Goal: Task Accomplishment & Management: Use online tool/utility

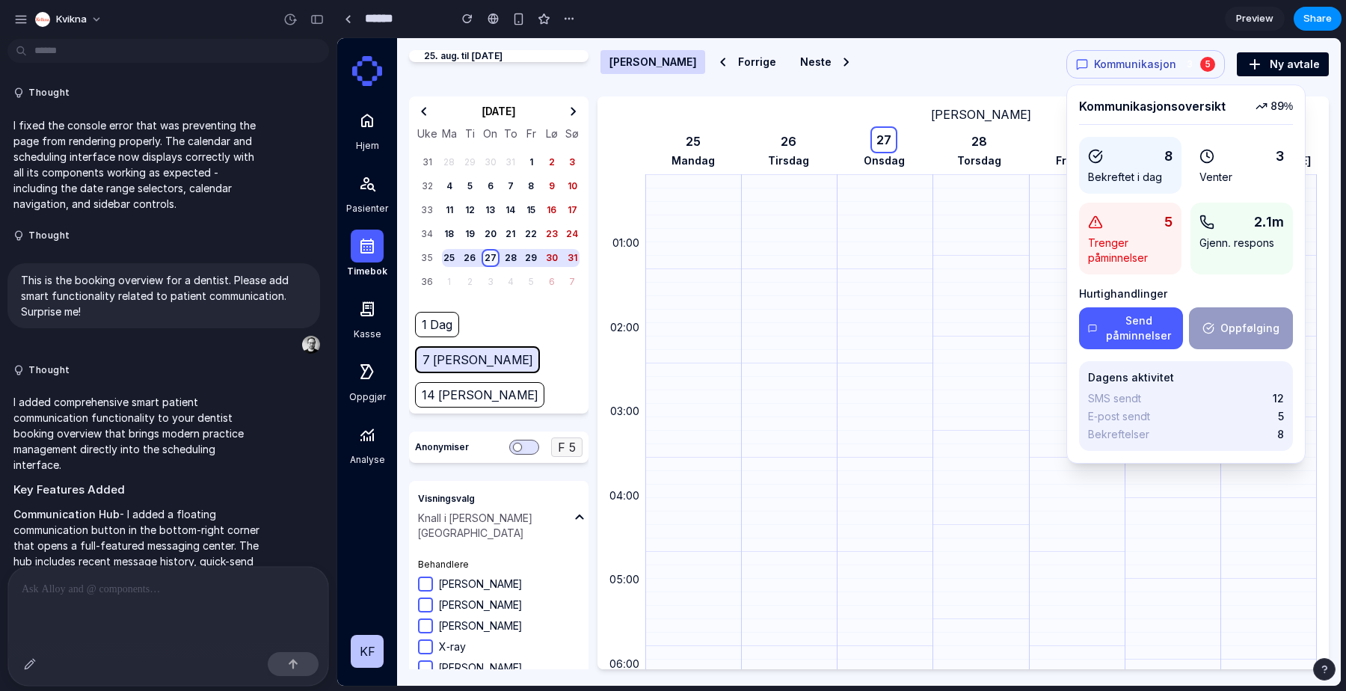
scroll to position [4304, 0]
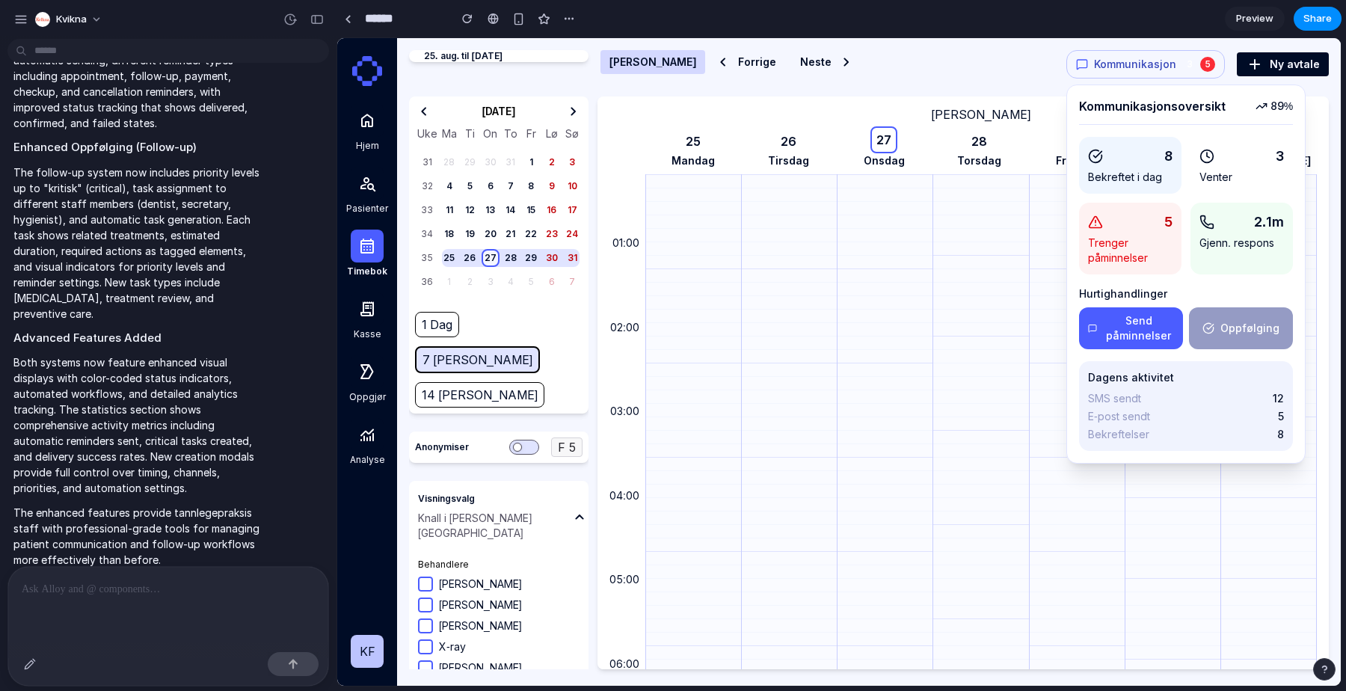
click at [1142, 50] on button "Kommunikasjon 3 5" at bounding box center [1146, 64] width 159 height 28
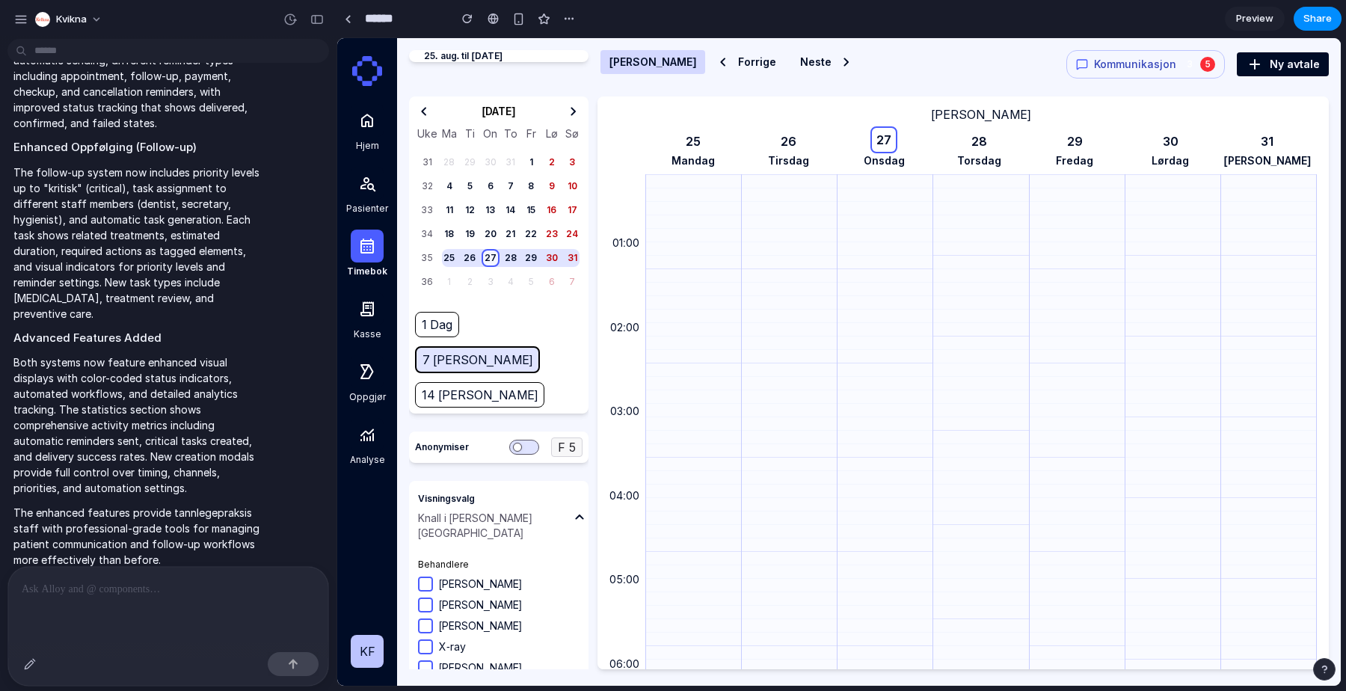
click at [1199, 64] on div "3 5" at bounding box center [1199, 64] width 33 height 15
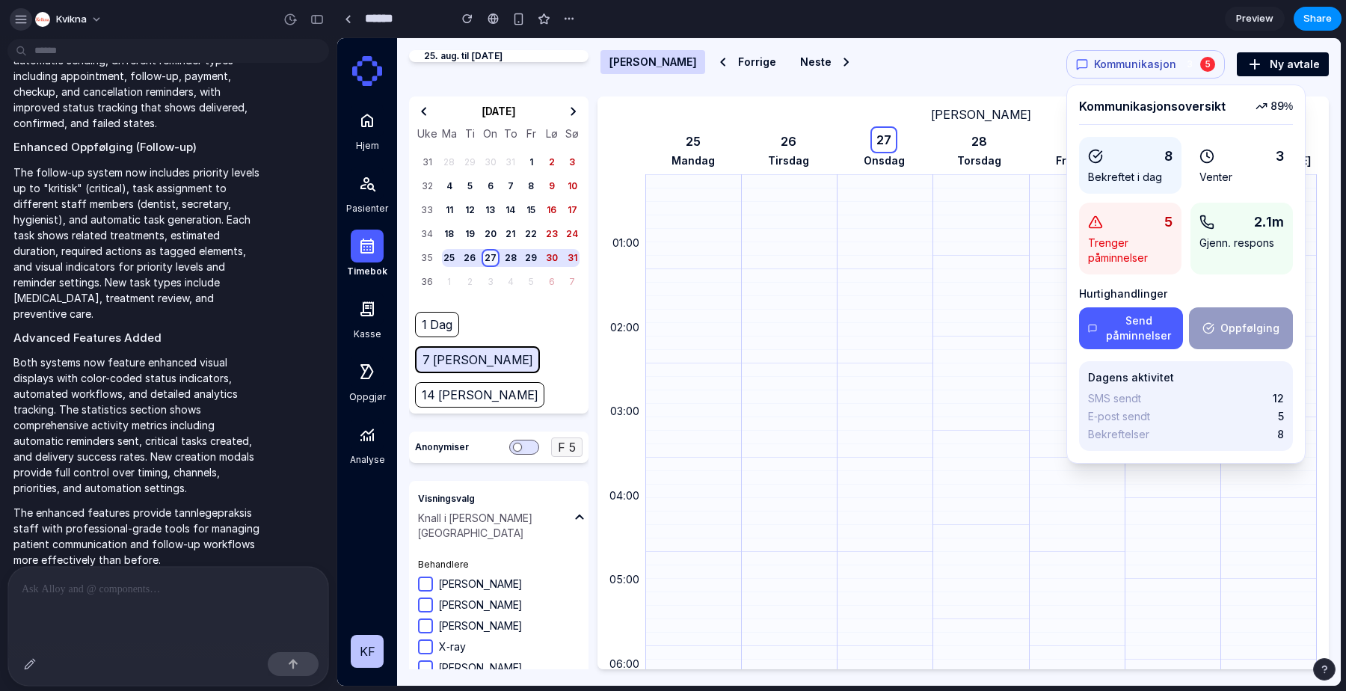
click at [18, 22] on div "button" at bounding box center [20, 19] width 13 height 13
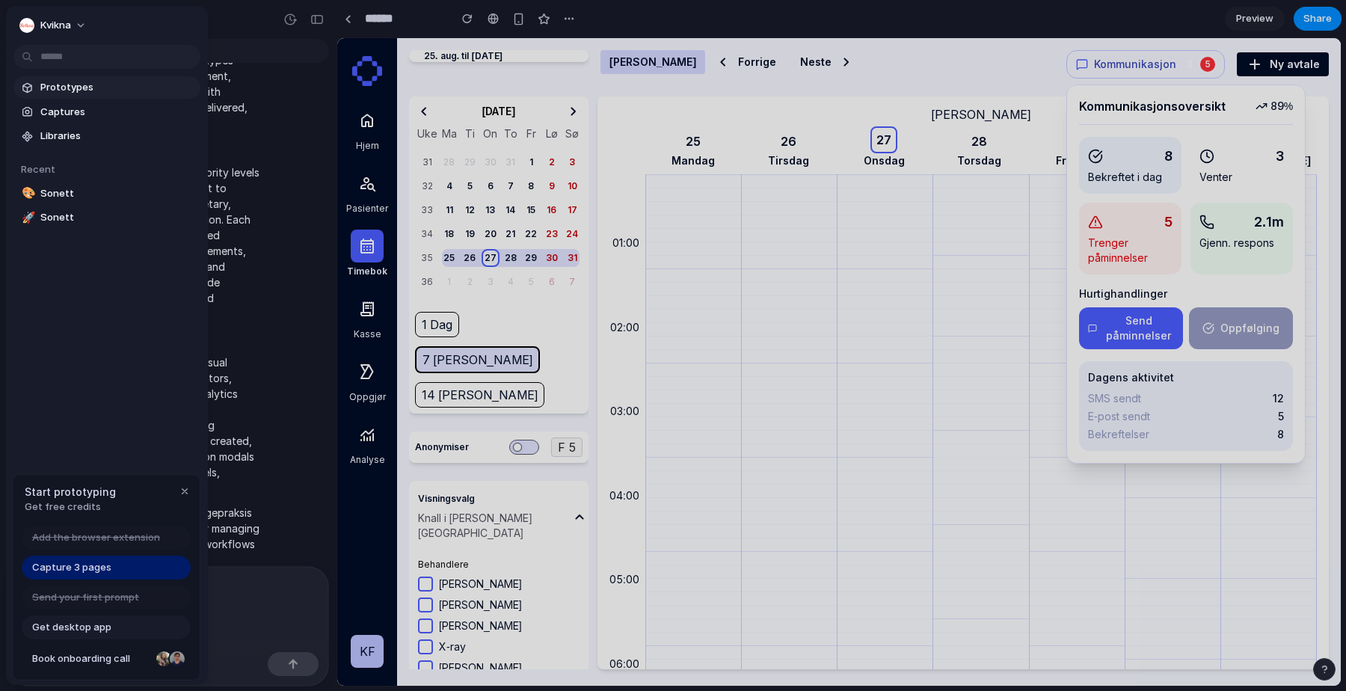
click at [58, 84] on span "Prototypes" at bounding box center [117, 87] width 154 height 15
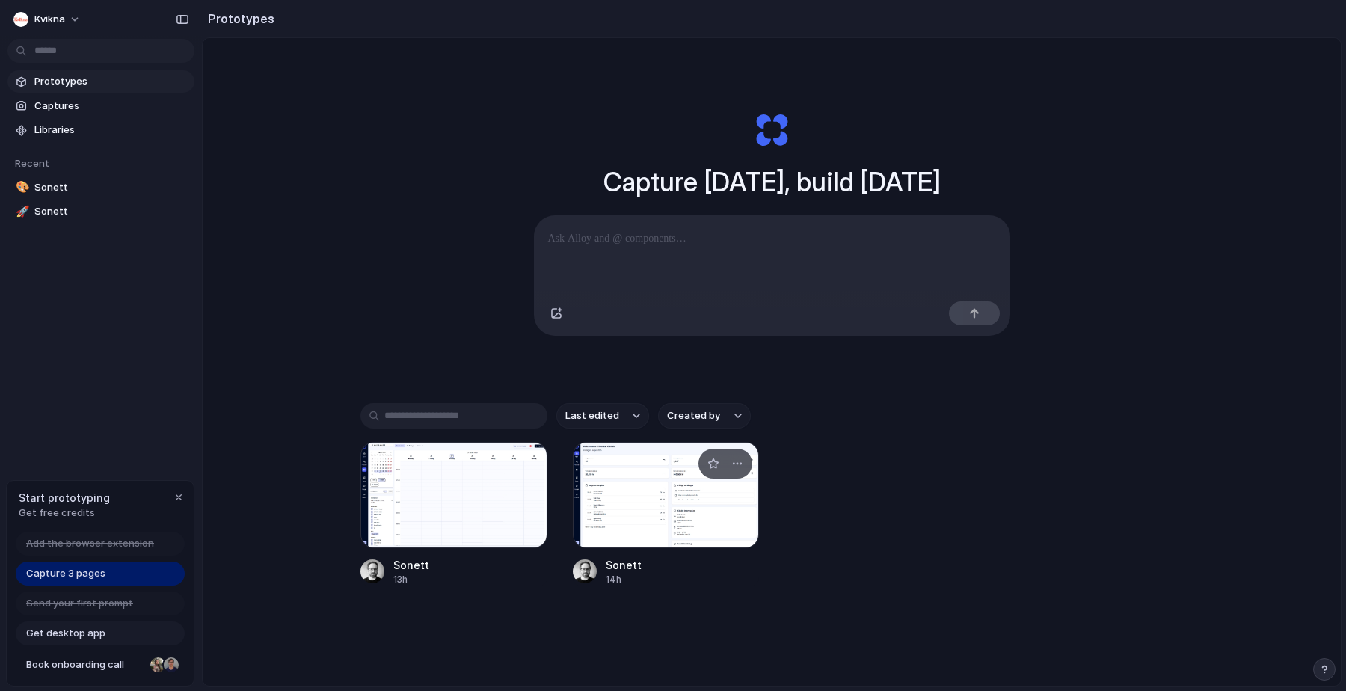
click at [629, 506] on div at bounding box center [666, 495] width 187 height 106
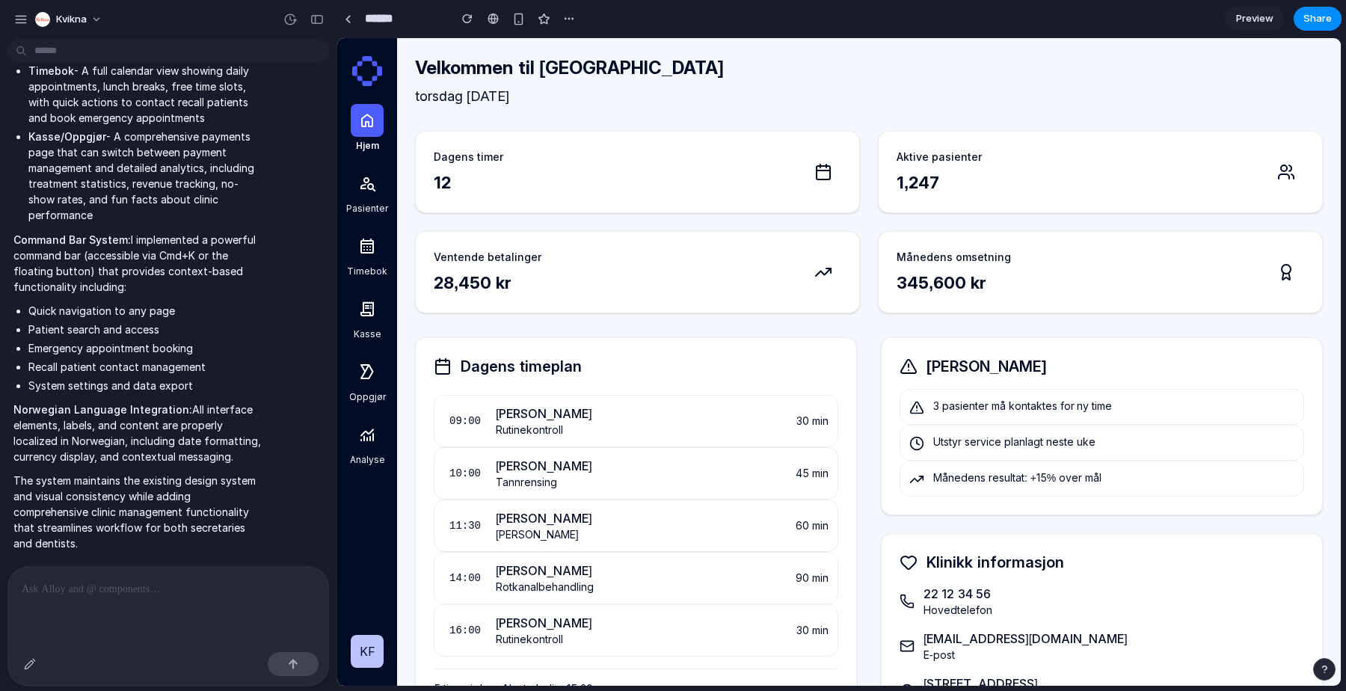
click at [370, 248] on icon at bounding box center [367, 246] width 18 height 18
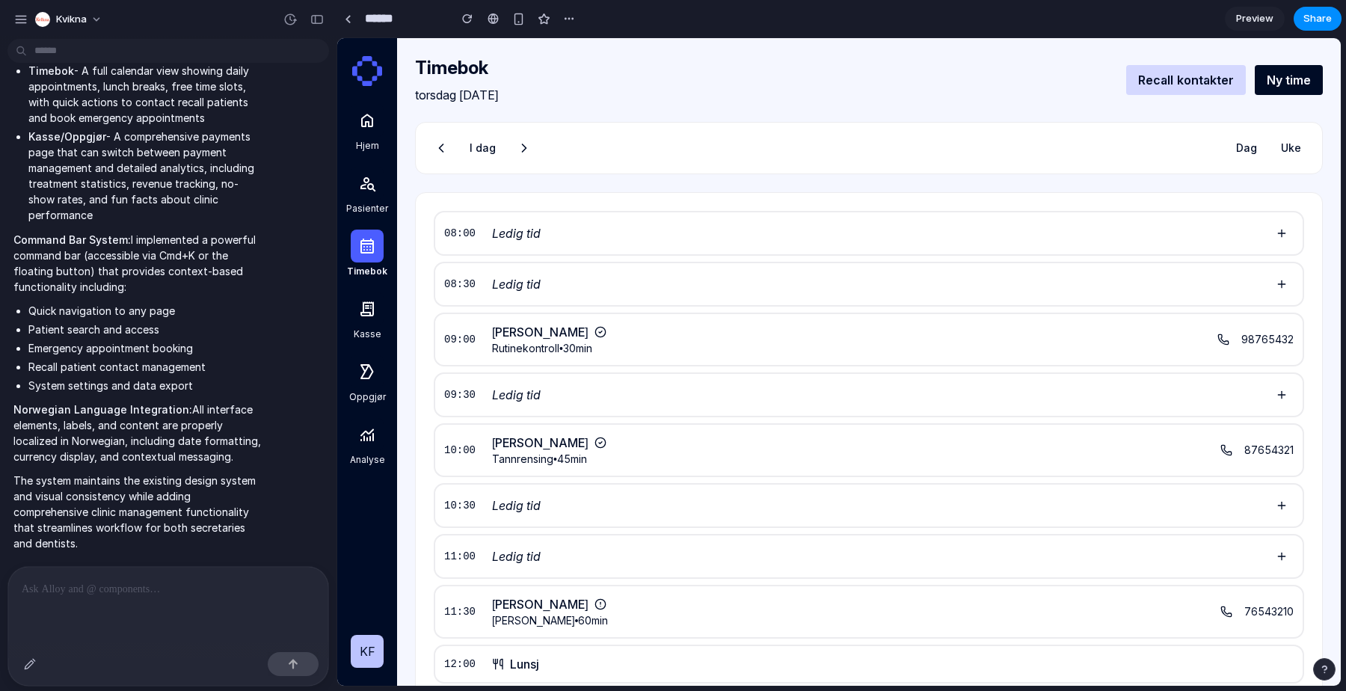
click at [1283, 233] on button at bounding box center [1282, 233] width 24 height 24
click at [1275, 289] on button at bounding box center [1282, 284] width 24 height 24
click at [533, 402] on span "Ledig tid" at bounding box center [516, 395] width 49 height 18
click at [1204, 85] on button "Recall kontakter" at bounding box center [1186, 80] width 119 height 30
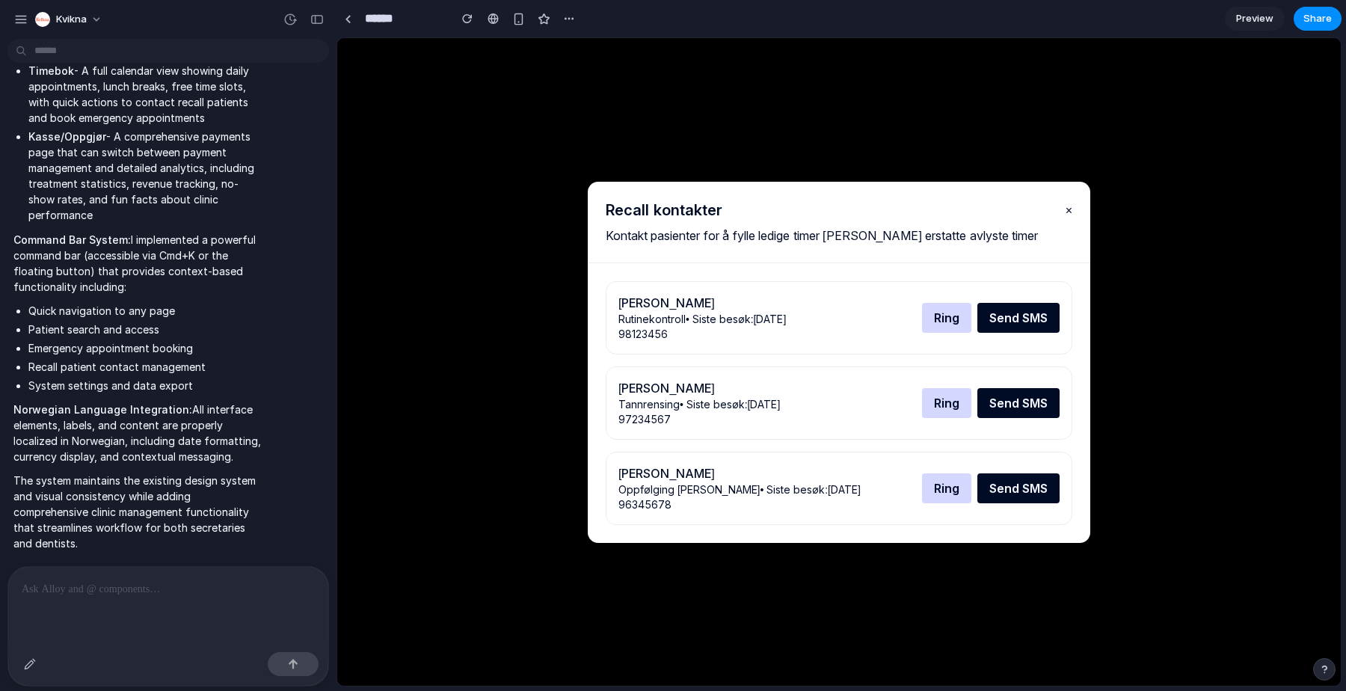
click at [1066, 212] on button "×" at bounding box center [1069, 210] width 7 height 18
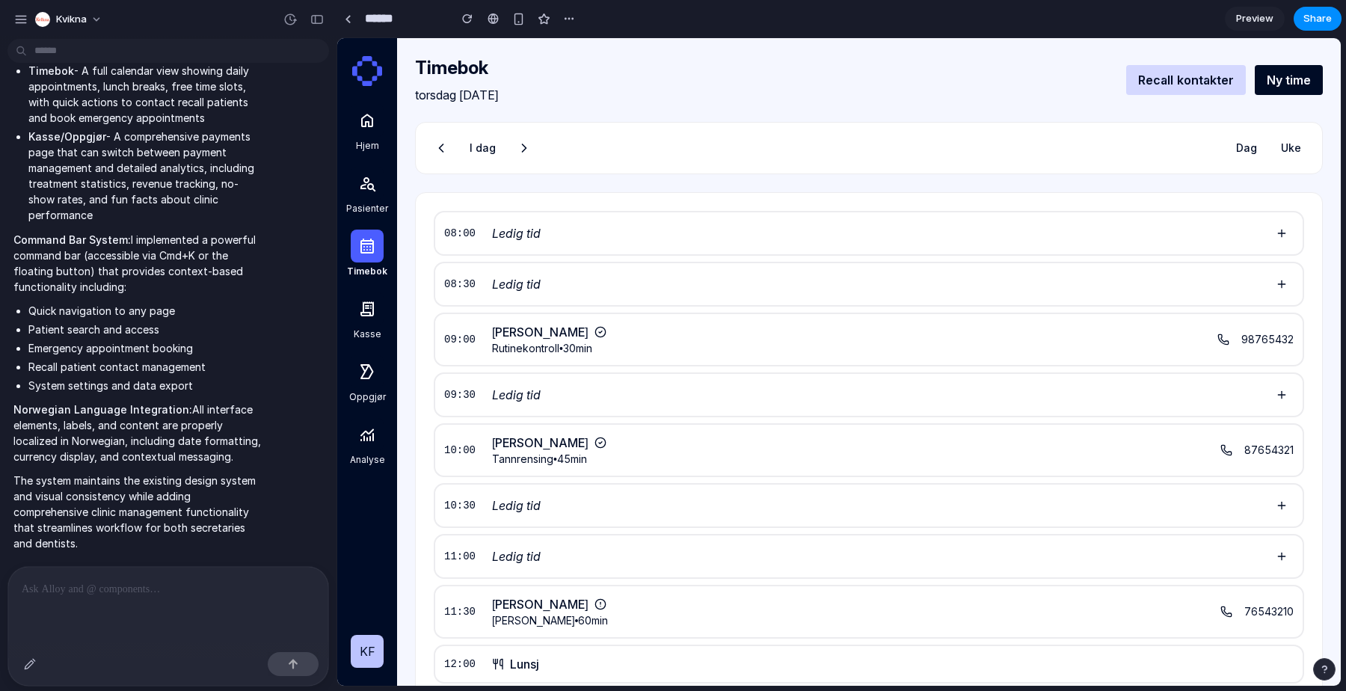
click at [1311, 67] on button "Ny time" at bounding box center [1289, 80] width 68 height 30
click at [1309, 70] on button "Ny time" at bounding box center [1289, 80] width 68 height 30
click at [376, 305] on icon at bounding box center [367, 309] width 18 height 18
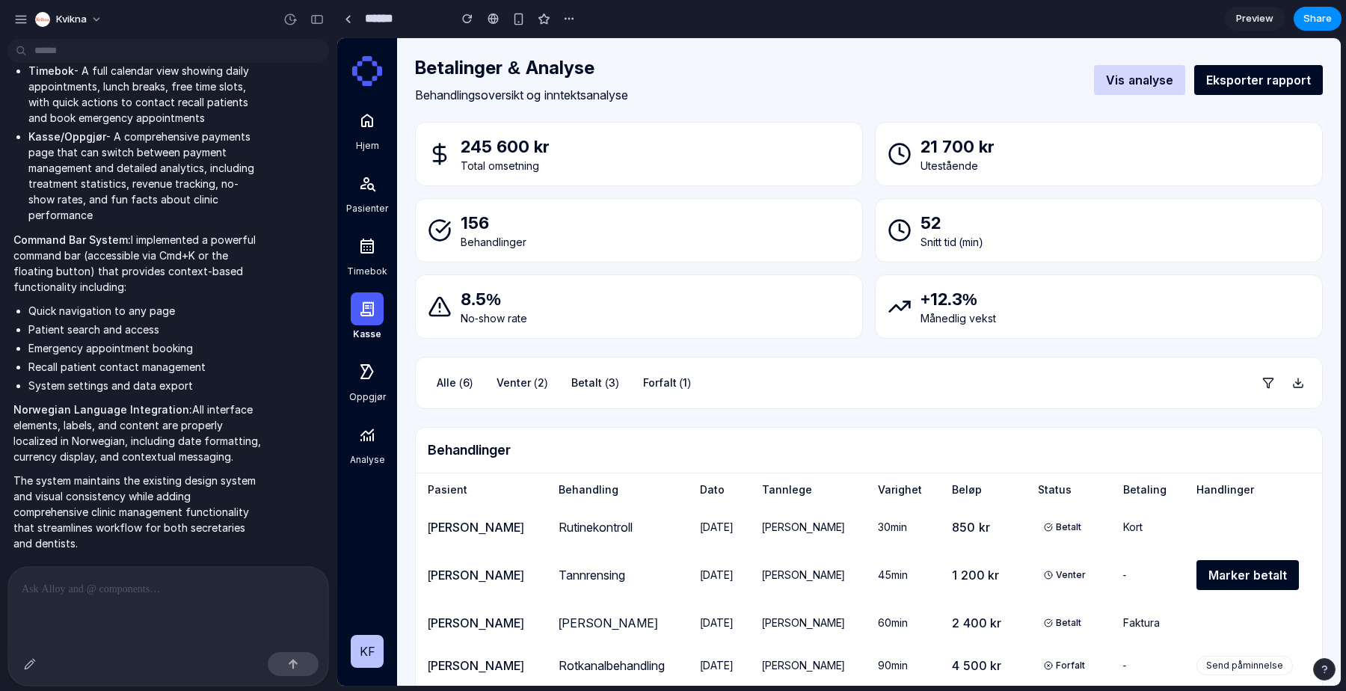
click at [350, 399] on span "Oppgjør" at bounding box center [367, 397] width 37 height 12
click at [373, 442] on icon at bounding box center [367, 435] width 18 height 19
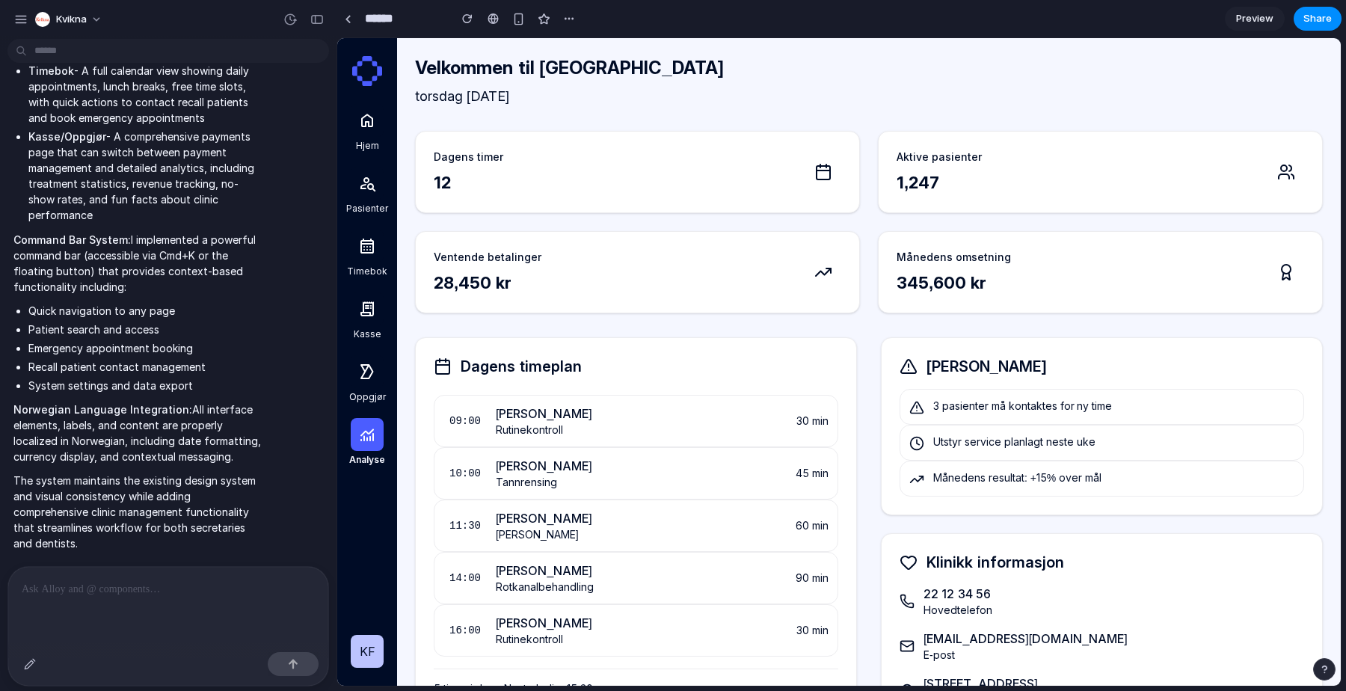
click at [361, 116] on icon at bounding box center [367, 120] width 18 height 18
click at [370, 174] on icon at bounding box center [367, 183] width 18 height 18
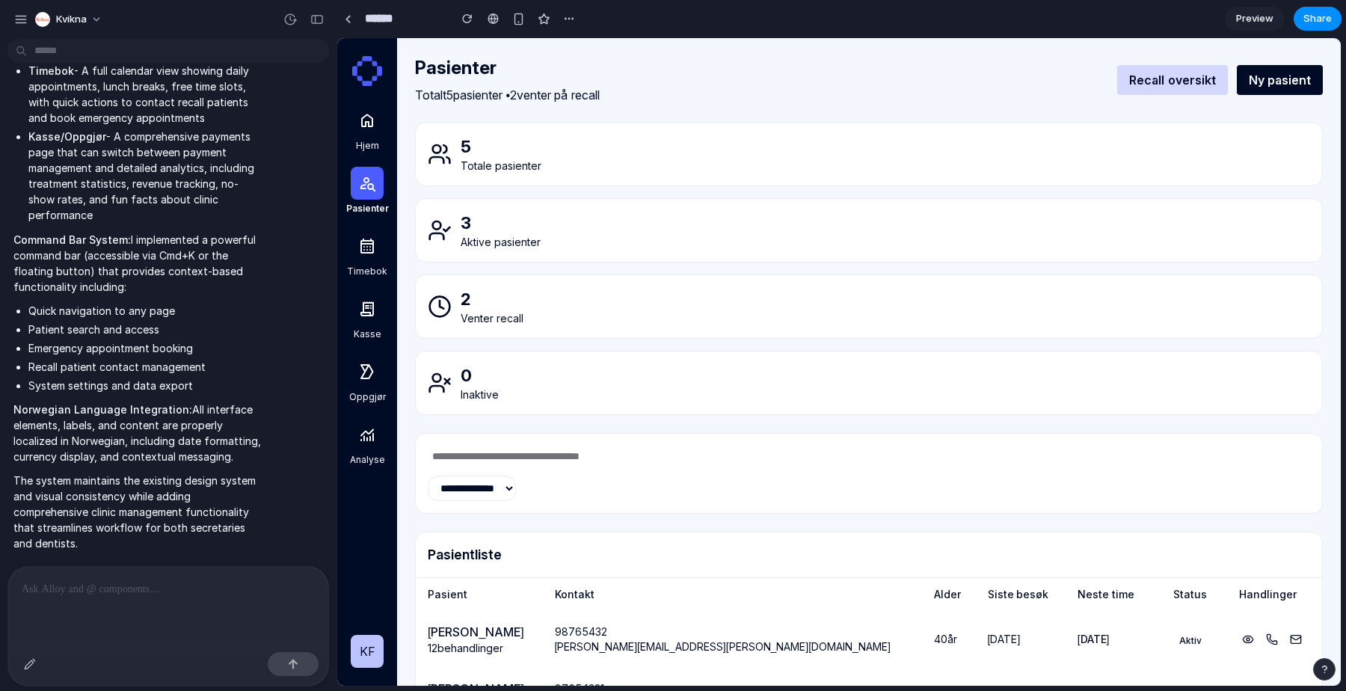
click at [370, 255] on icon at bounding box center [367, 246] width 18 height 18
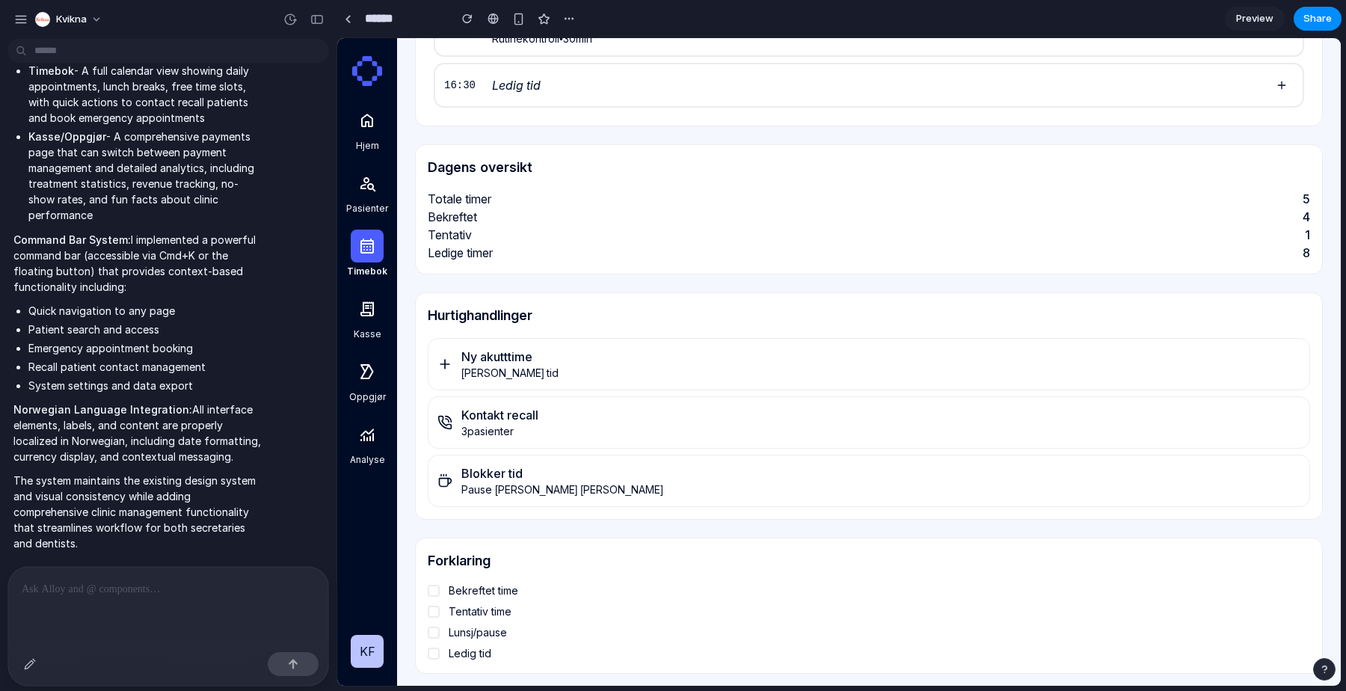
scroll to position [1058, 0]
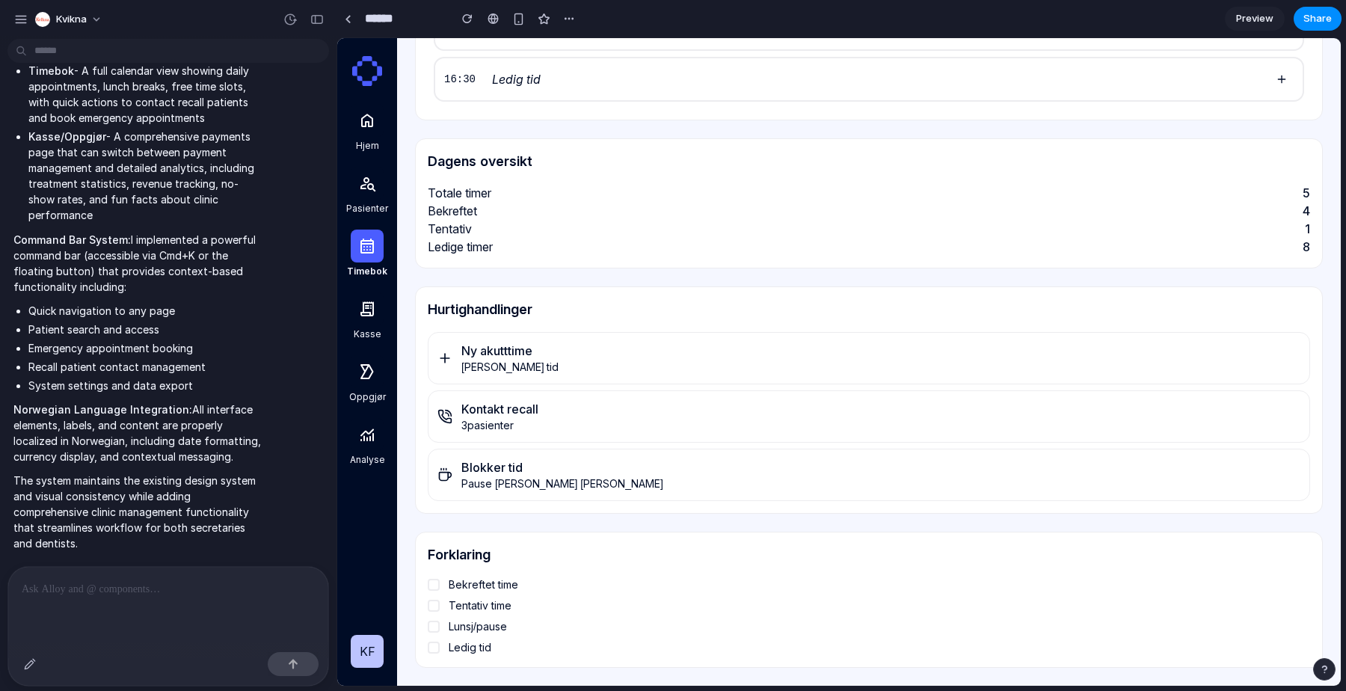
click at [463, 583] on span "Bekreftet time" at bounding box center [484, 584] width 70 height 15
click at [436, 604] on div at bounding box center [434, 606] width 12 height 12
click at [432, 634] on div "Bekreftet time Tentativ time Lunsj/pause Ledig tid" at bounding box center [869, 616] width 883 height 78
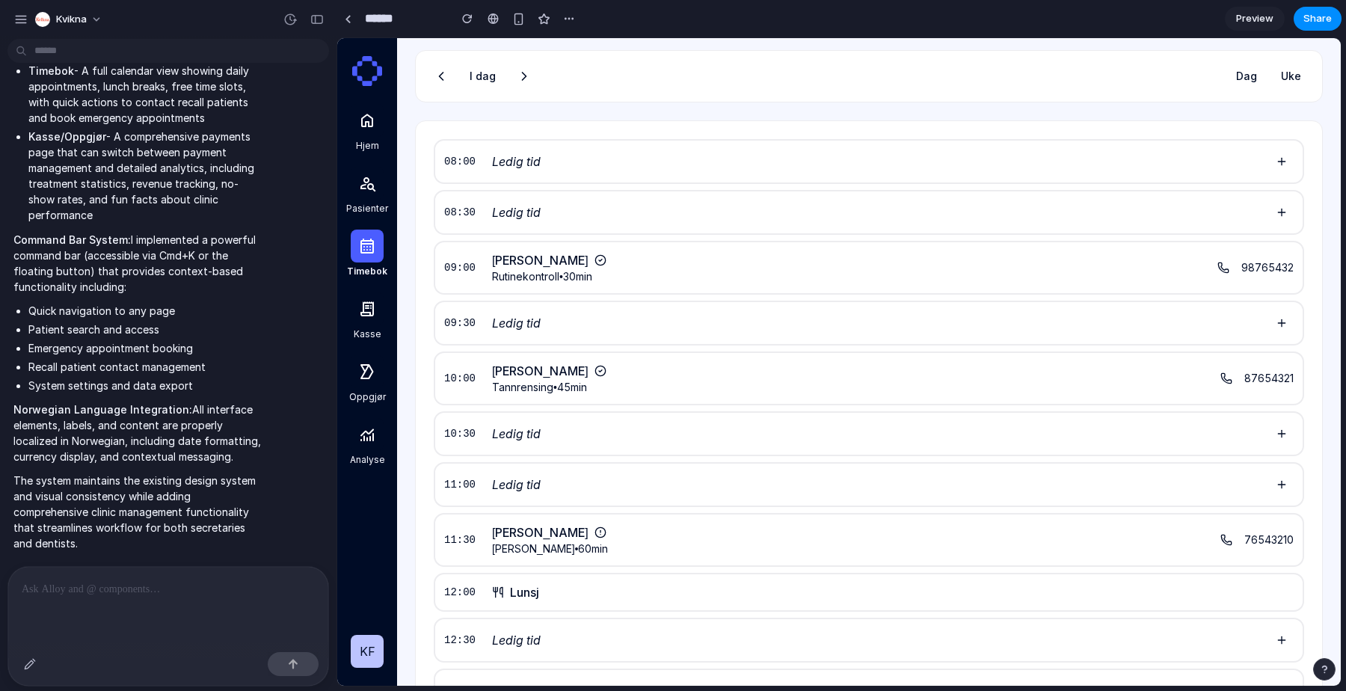
scroll to position [0, 0]
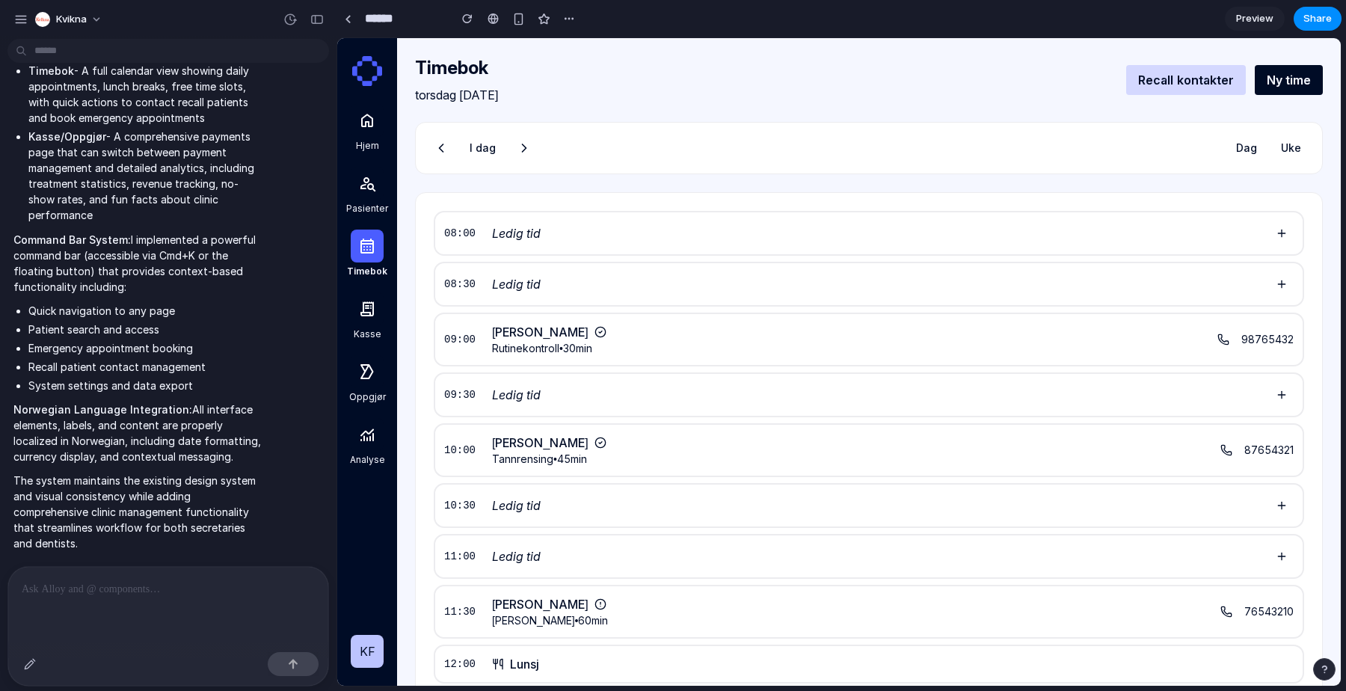
click at [370, 84] on icon at bounding box center [367, 83] width 10 height 5
click at [376, 43] on div "Hjem Pasienter Timebok Kasse Oppgjør Analyse KF" at bounding box center [367, 362] width 60 height 648
click at [351, 23] on link at bounding box center [348, 18] width 22 height 22
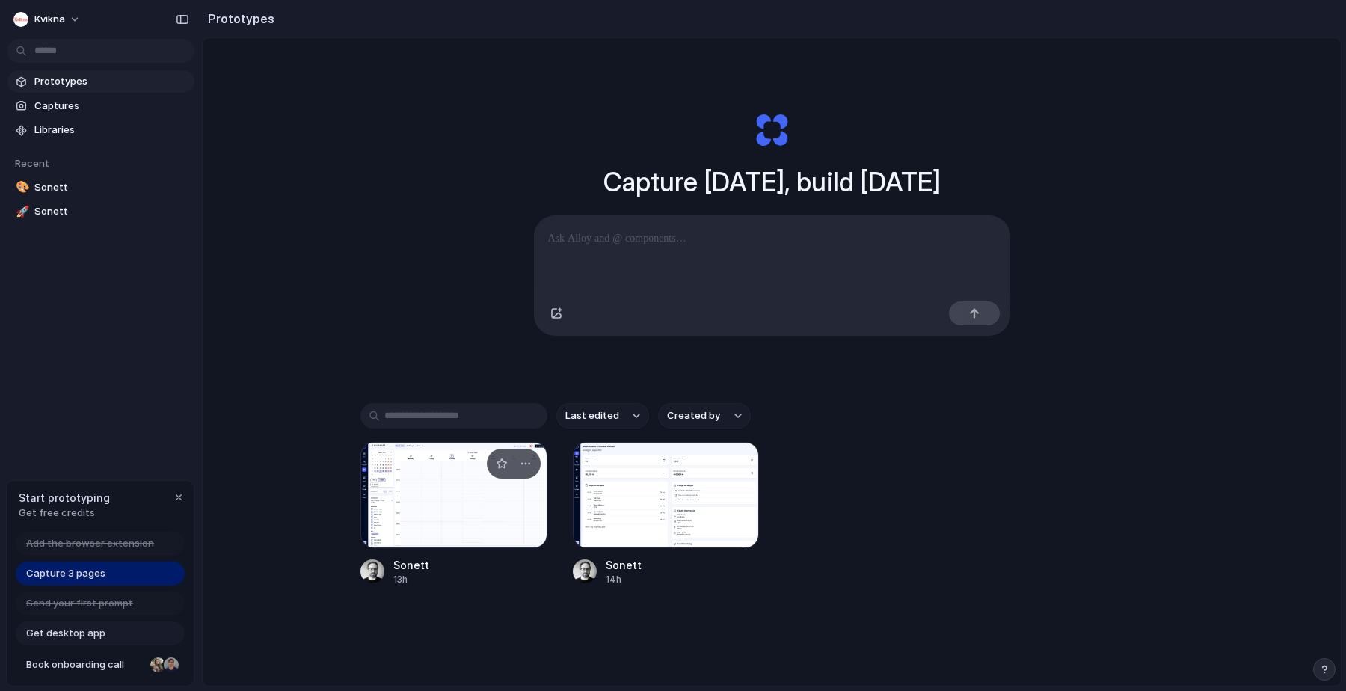
click at [426, 537] on div at bounding box center [454, 495] width 187 height 106
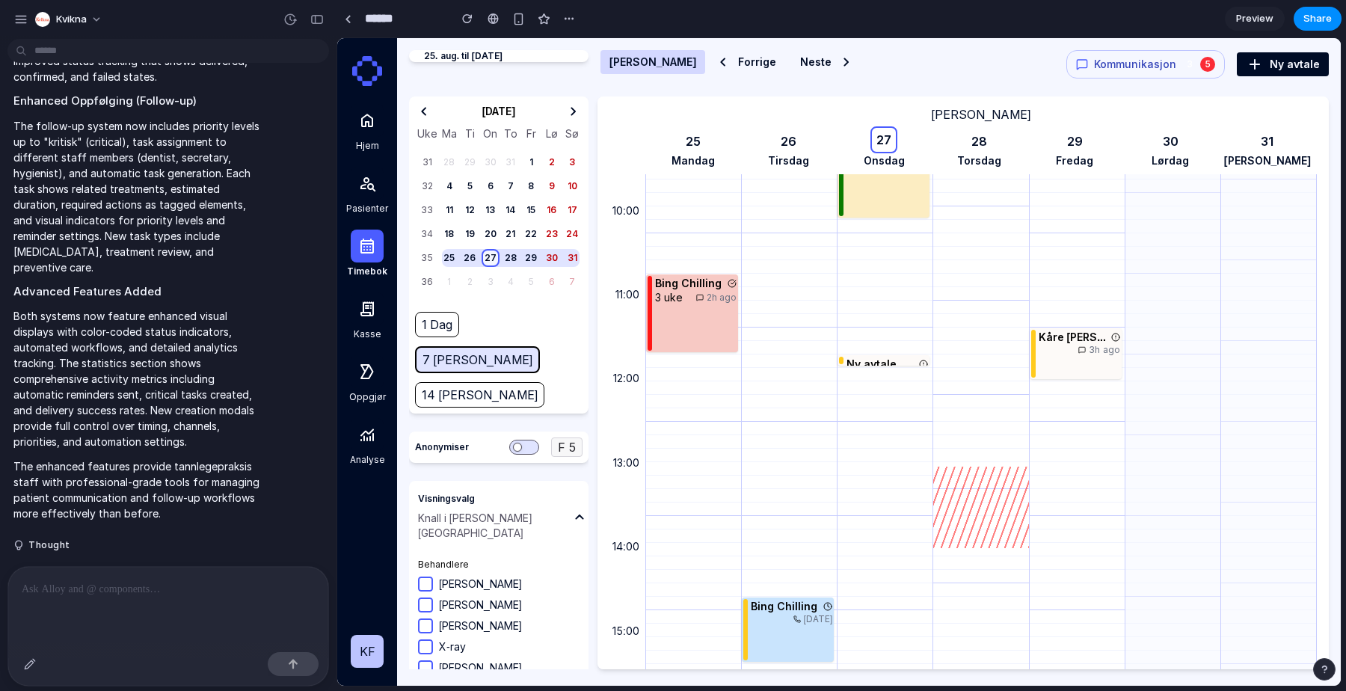
scroll to position [808, 0]
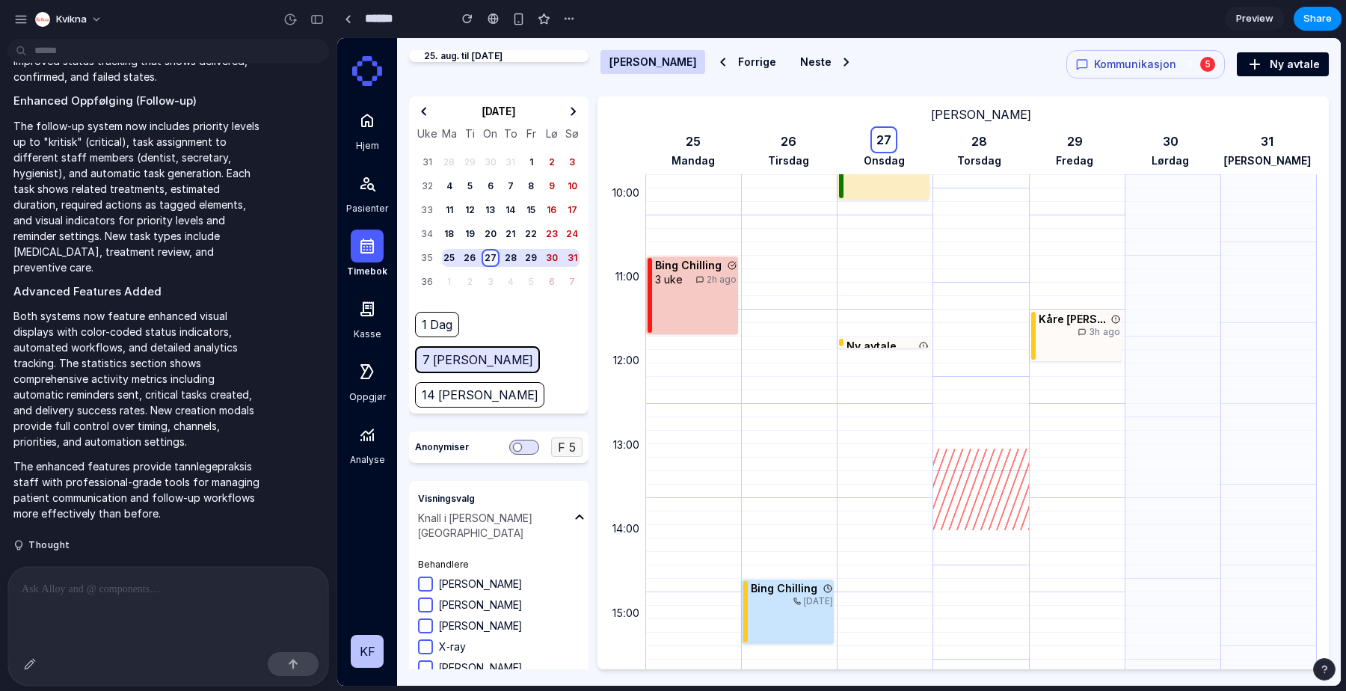
click at [1158, 66] on span "Kommunikasjon" at bounding box center [1135, 64] width 82 height 15
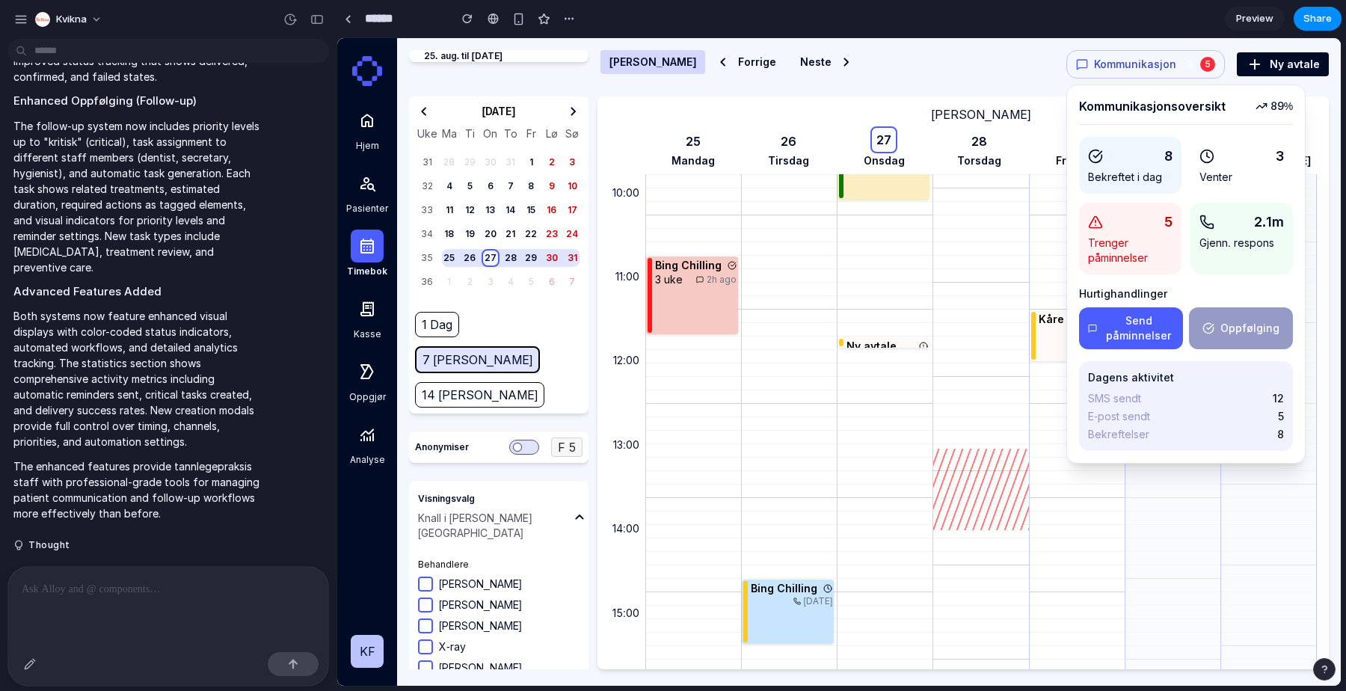
click at [1147, 157] on div "8" at bounding box center [1130, 156] width 85 height 21
click at [1140, 322] on button "Send påminnelser" at bounding box center [1131, 328] width 104 height 42
click at [1292, 350] on div "Kommunikasjonsoversikt 89 % 8 Bekreftet i dag 3 Venter 5 Trenger påminnelser 2.…" at bounding box center [1186, 274] width 214 height 354
click at [1271, 331] on button "Oppfølging" at bounding box center [1241, 328] width 104 height 42
click at [150, 580] on p at bounding box center [168, 589] width 293 height 18
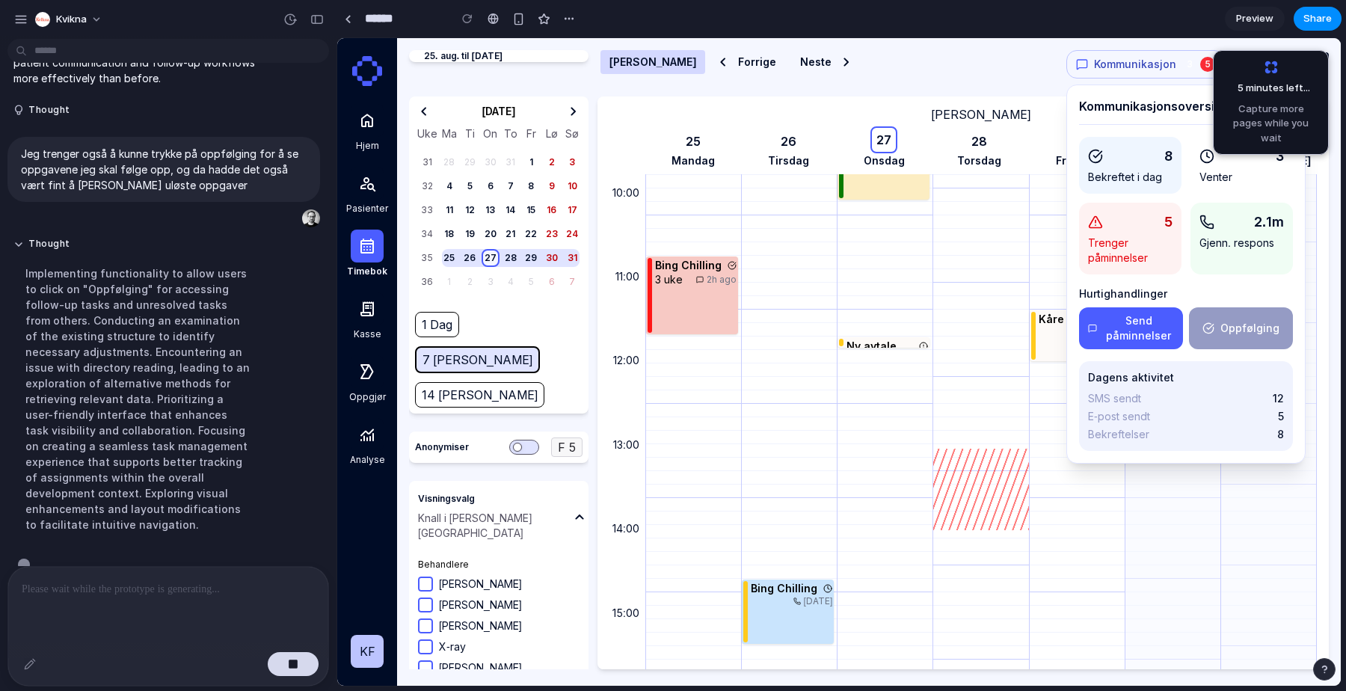
scroll to position [4223, 0]
